Goal: Navigation & Orientation: Find specific page/section

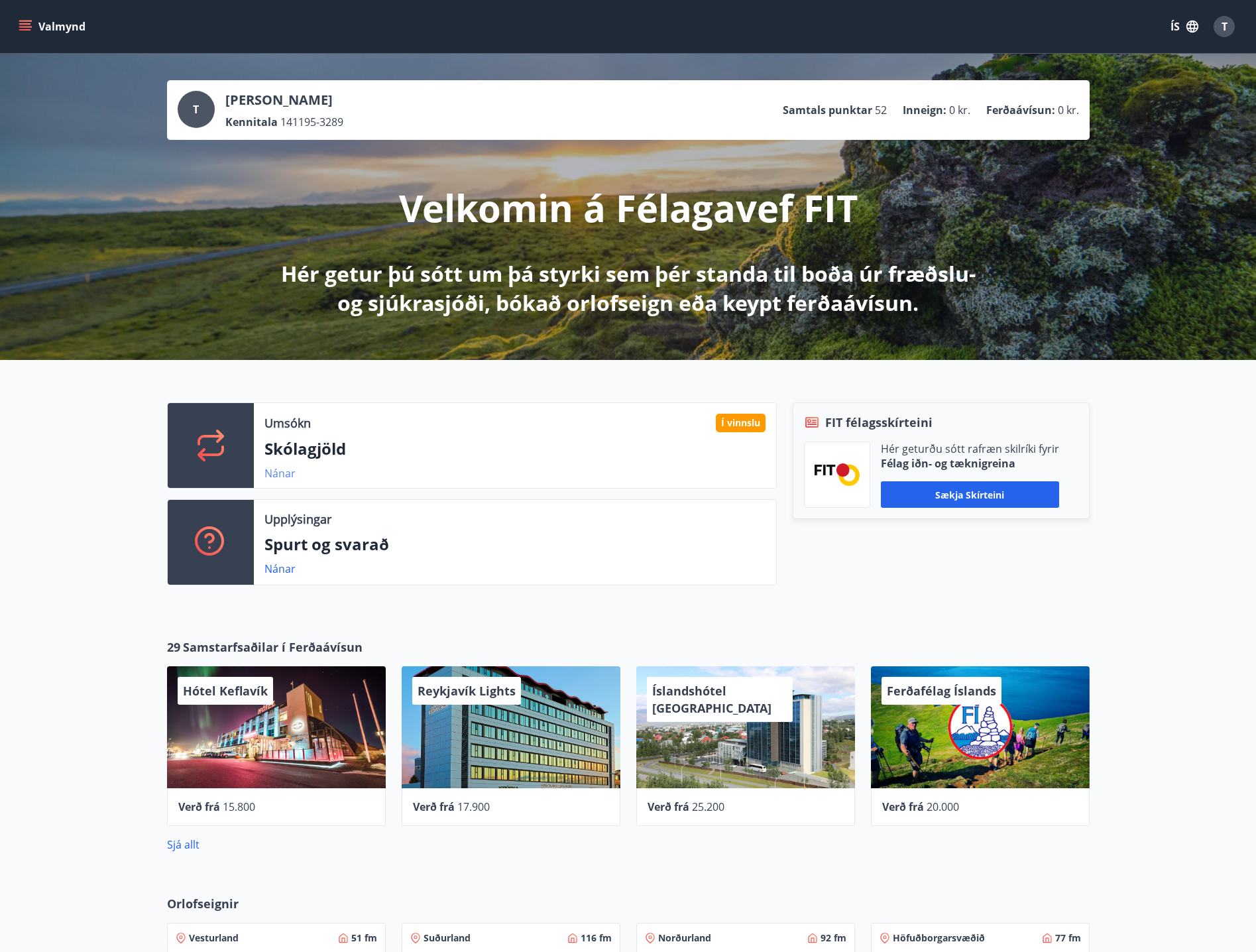
click at [279, 474] on link "Nánar" at bounding box center [280, 473] width 31 height 14
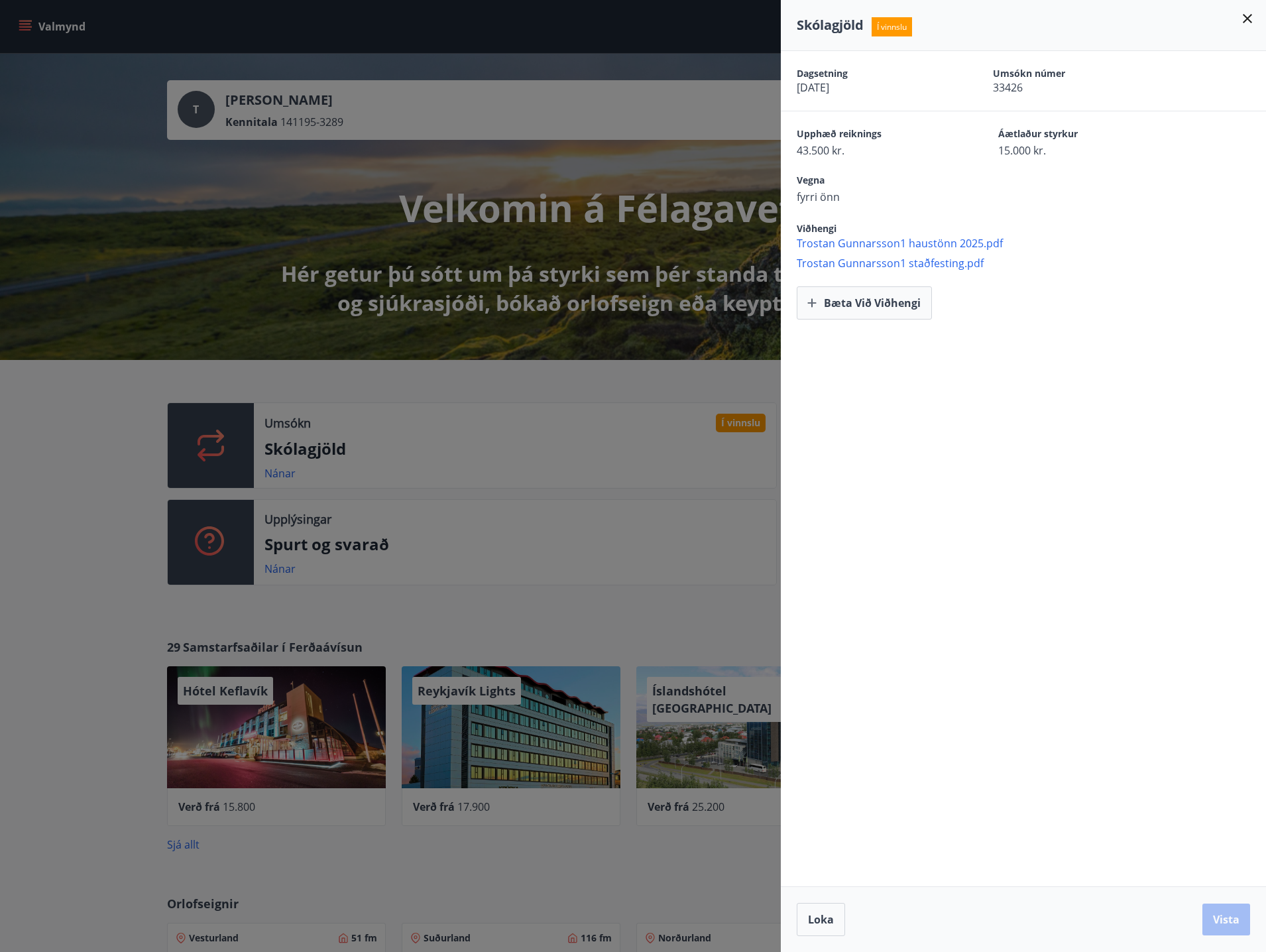
click at [86, 461] on div at bounding box center [633, 476] width 1266 height 952
